Goal: Task Accomplishment & Management: Manage account settings

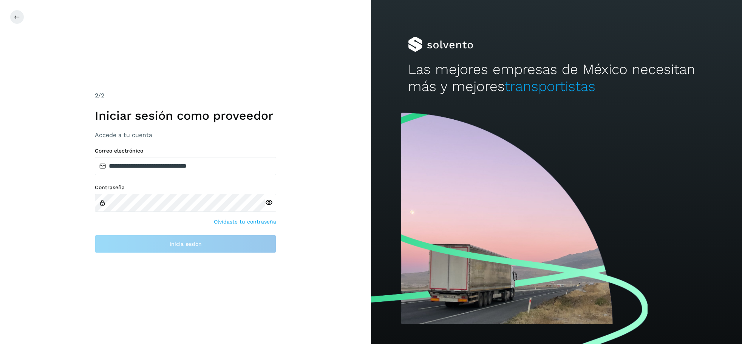
type input "**********"
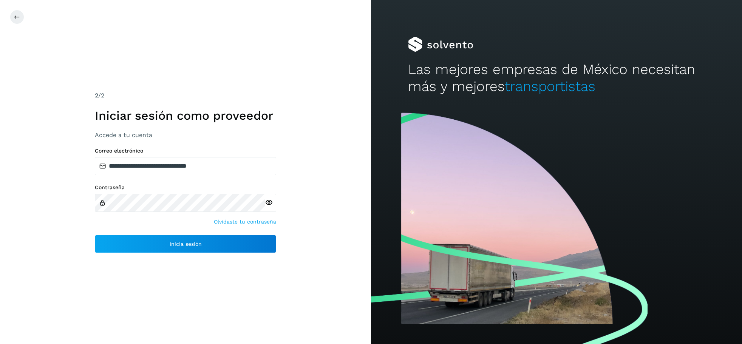
click at [266, 201] on icon at bounding box center [269, 203] width 8 height 8
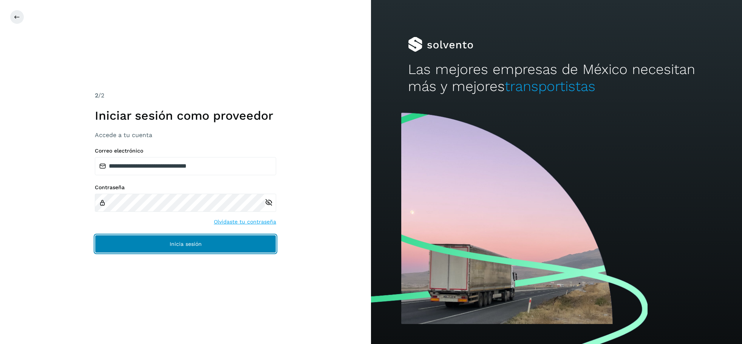
click at [172, 244] on span "Inicia sesión" at bounding box center [186, 243] width 32 height 5
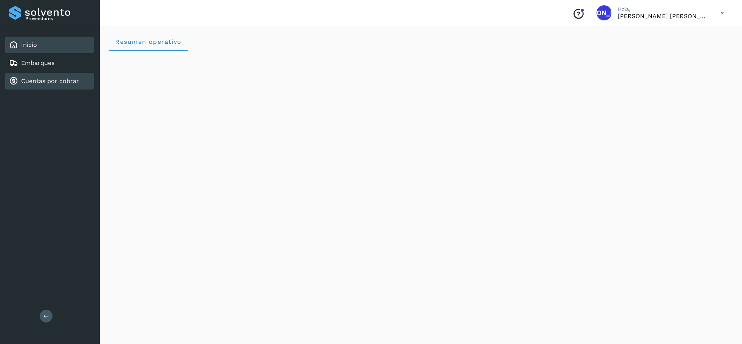
click at [41, 82] on link "Cuentas por cobrar" at bounding box center [50, 80] width 58 height 7
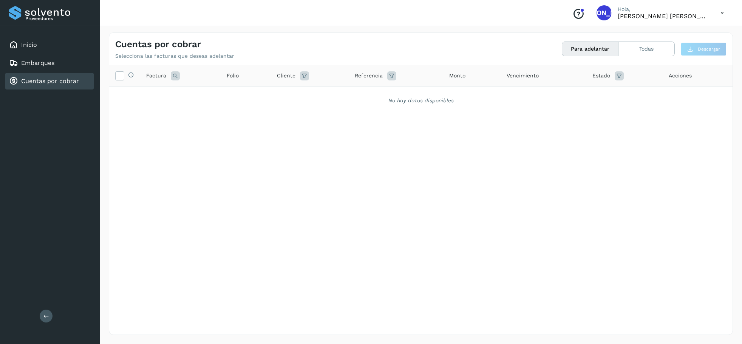
click at [720, 12] on icon at bounding box center [721, 12] width 15 height 15
click at [686, 31] on div "Cerrar sesión" at bounding box center [684, 34] width 90 height 14
